Goal: Information Seeking & Learning: Understand process/instructions

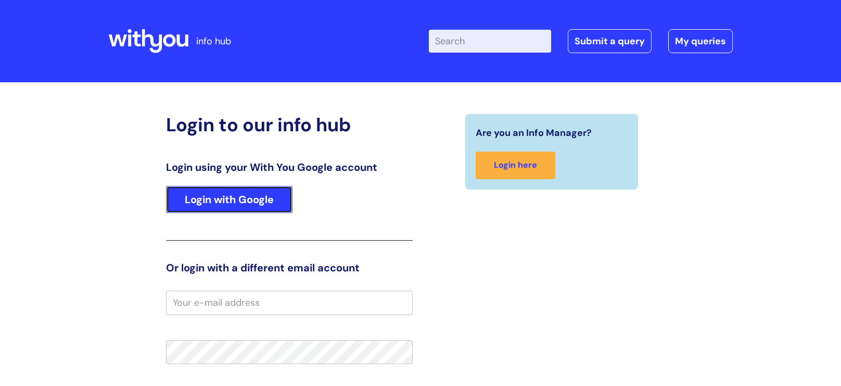
click at [221, 197] on link "Login with Google" at bounding box center [229, 199] width 127 height 27
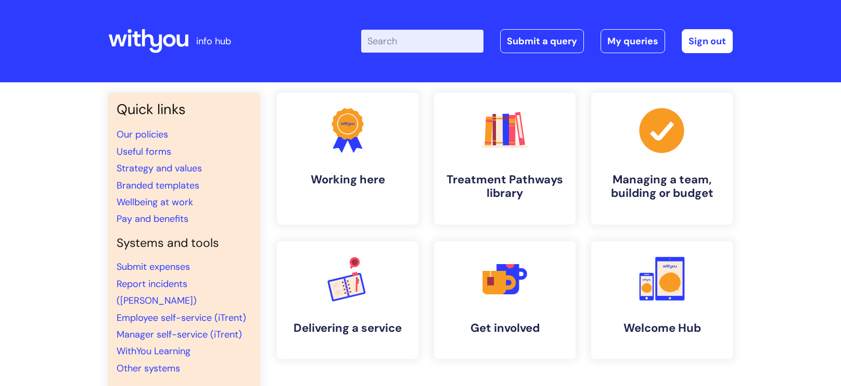
click at [408, 49] on input "Enter your search term here..." at bounding box center [422, 41] width 122 height 23
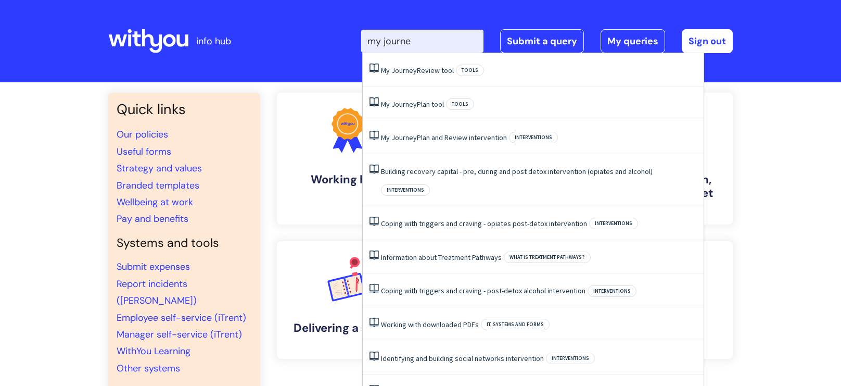
type input "my journey"
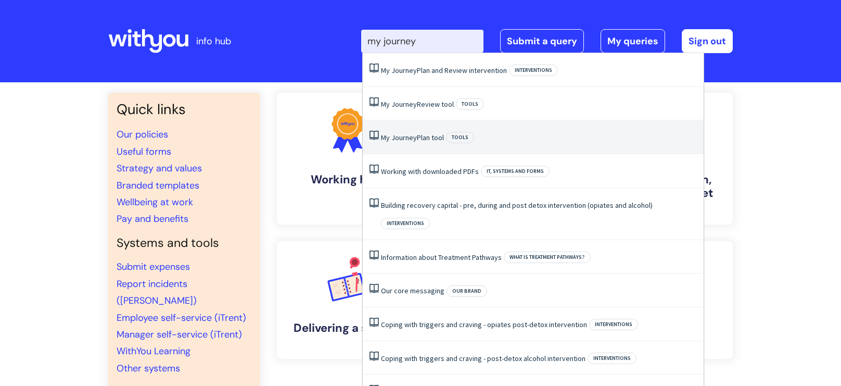
click at [421, 133] on link "My Journey Plan tool" at bounding box center [412, 137] width 63 height 9
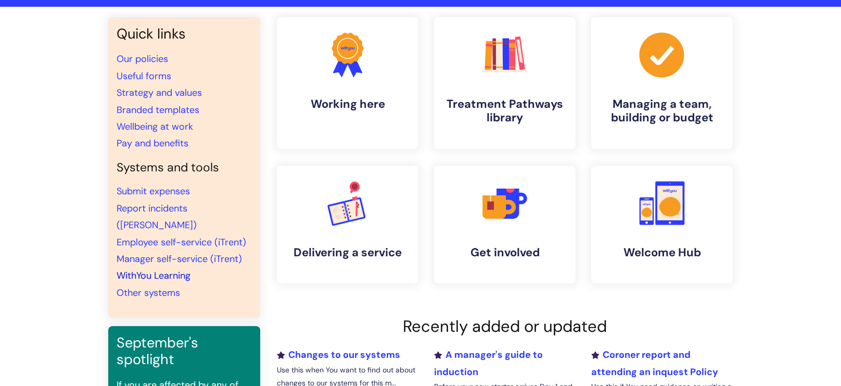
scroll to position [69, 0]
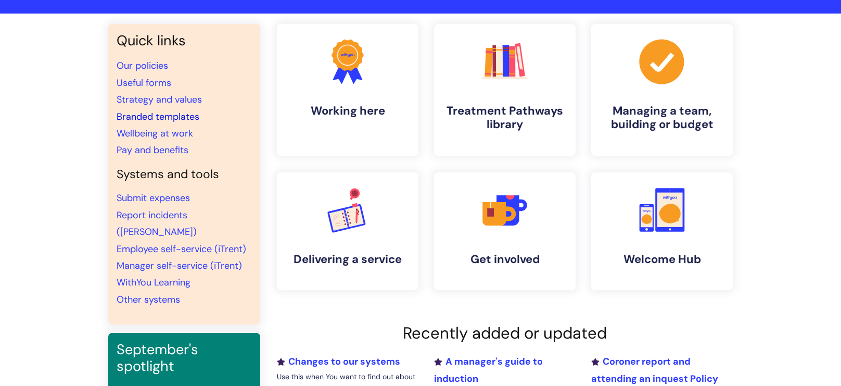
click at [150, 116] on link "Branded templates" at bounding box center [158, 116] width 83 height 12
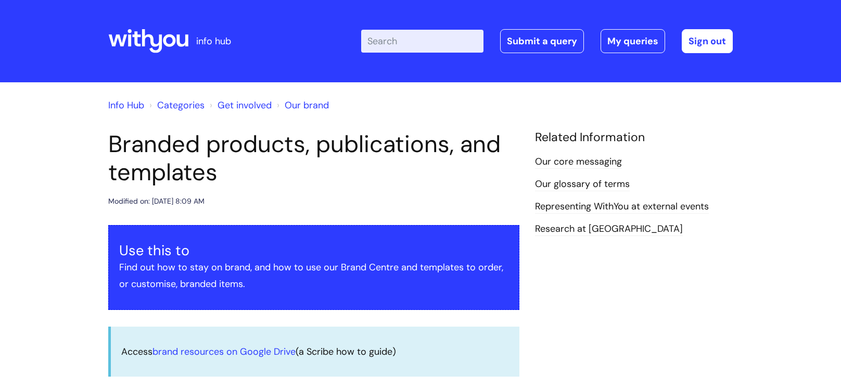
click at [402, 47] on input "Enter your search term here..." at bounding box center [422, 41] width 122 height 23
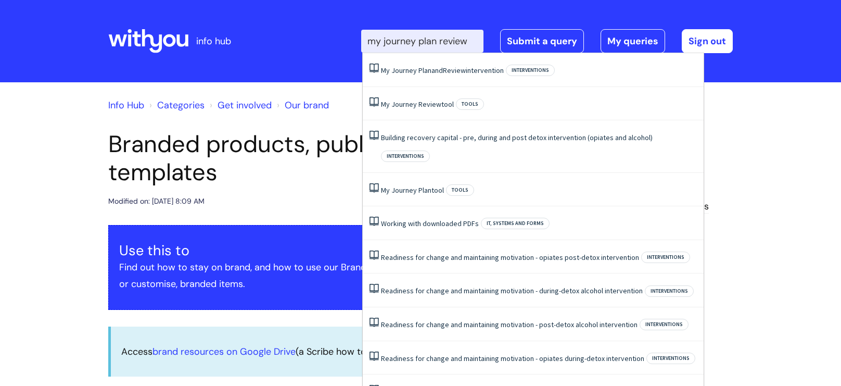
type input "my journey plan review"
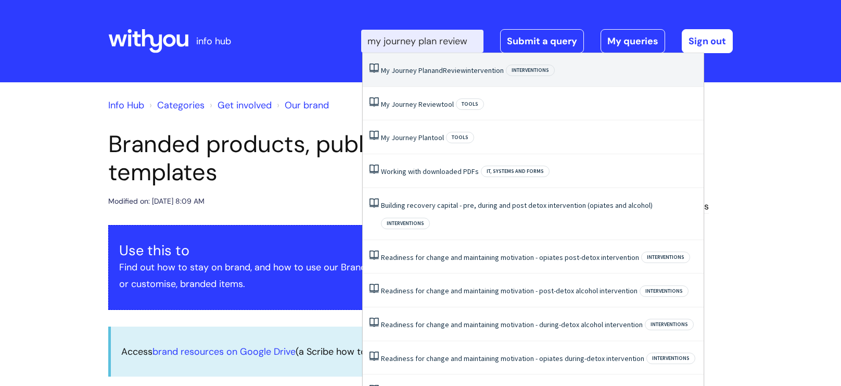
click at [413, 71] on span "Journey" at bounding box center [405, 70] width 26 height 9
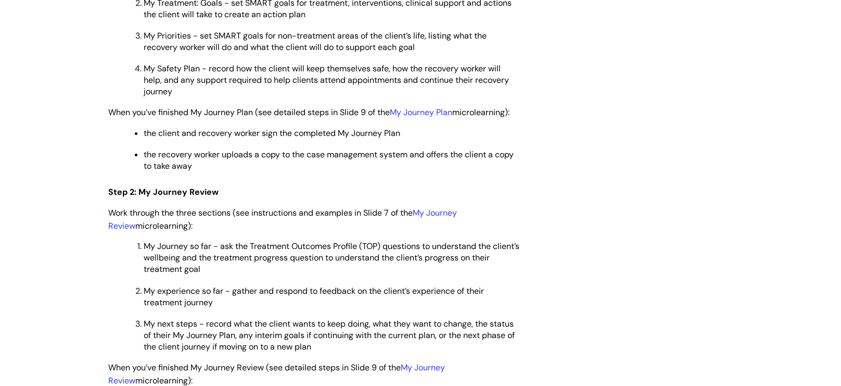
scroll to position [1763, 0]
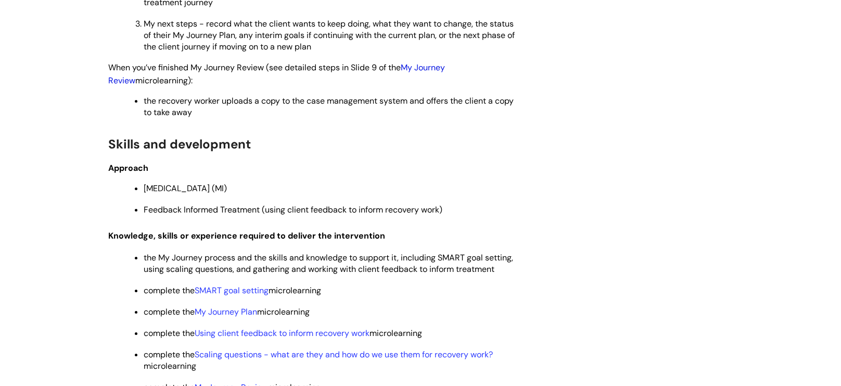
click at [438, 79] on link "My Journey Review" at bounding box center [276, 74] width 337 height 24
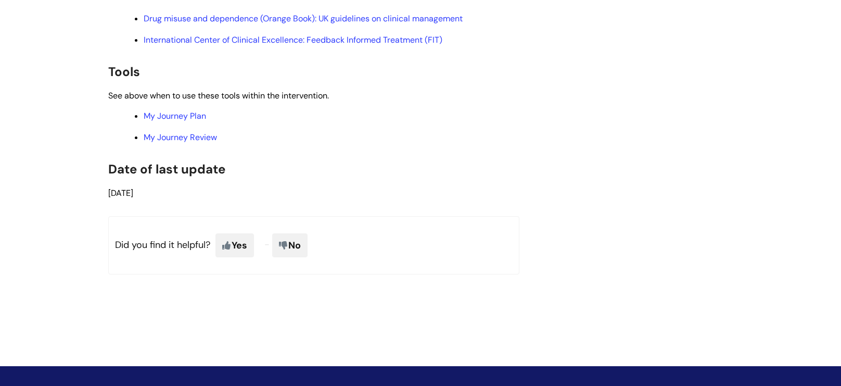
scroll to position [2258, 0]
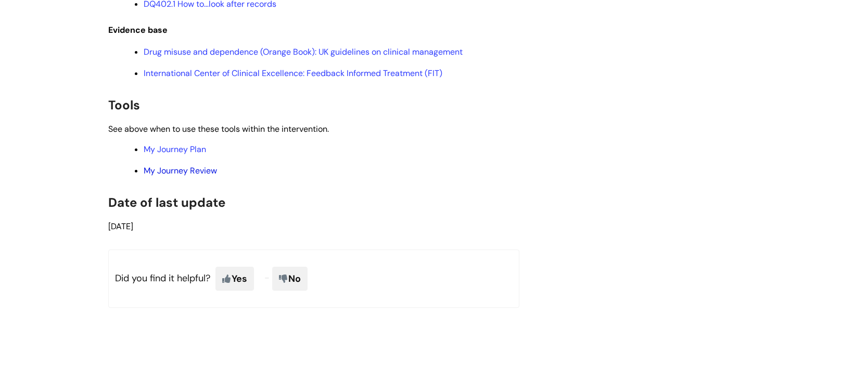
click at [171, 176] on link "My Journey Review" at bounding box center [180, 170] width 73 height 11
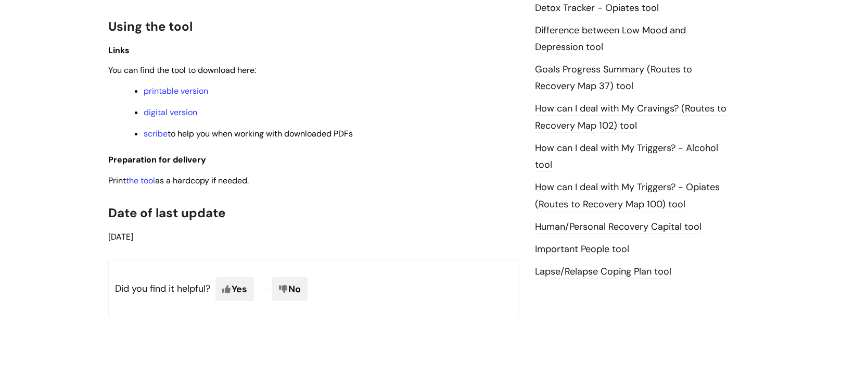
scroll to position [690, 0]
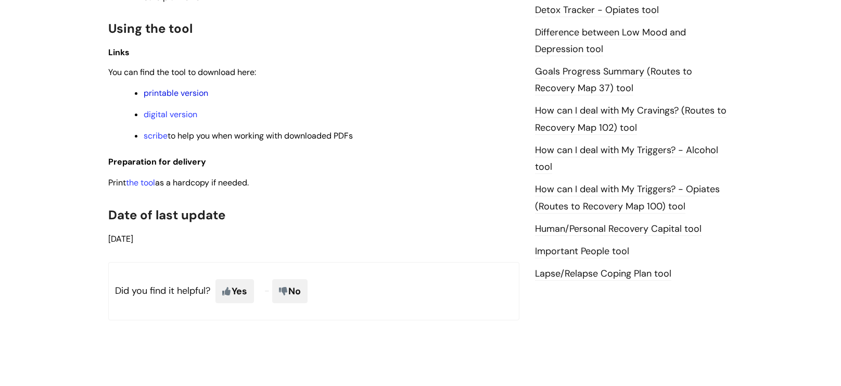
click at [178, 94] on link "printable version" at bounding box center [176, 92] width 65 height 11
